Goal: Find specific page/section: Find specific page/section

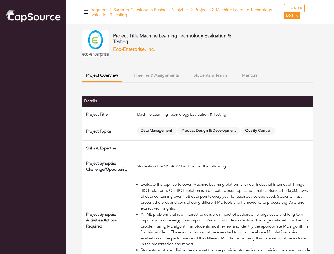
click at [167, 127] on span "Data Management" at bounding box center [157, 131] width 40 height 8
click at [86, 12] on icon "button" at bounding box center [86, 11] width 4 height 3
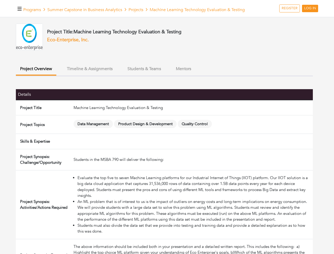
click at [56, 76] on button "Project Overview" at bounding box center [36, 69] width 41 height 12
click at [117, 75] on button "Timeline & Assignments" at bounding box center [90, 68] width 54 height 11
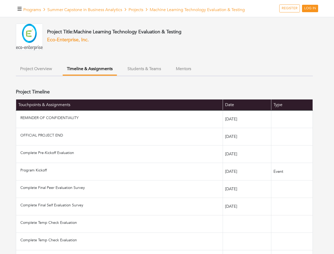
click at [210, 75] on ul "Project Overview Timeline & Assignments Students & Teams Mentors" at bounding box center [164, 69] width 297 height 13
click at [250, 75] on ul "Project Overview Timeline & Assignments Students & Teams Mentors" at bounding box center [164, 69] width 297 height 13
